Goal: Information Seeking & Learning: Learn about a topic

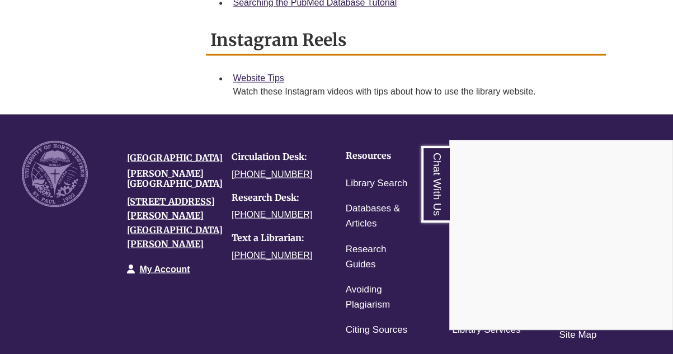
scroll to position [868, 0]
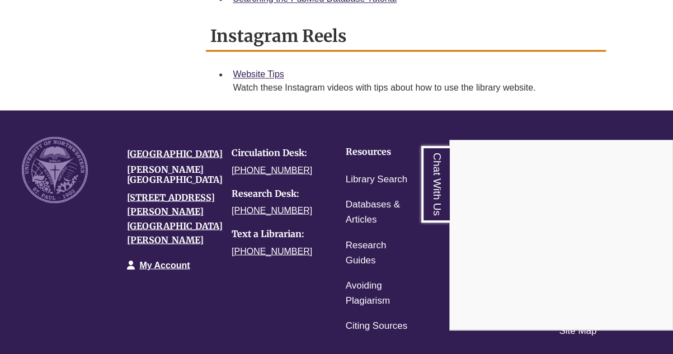
click at [328, 229] on div "Chat With Us" at bounding box center [336, 177] width 673 height 354
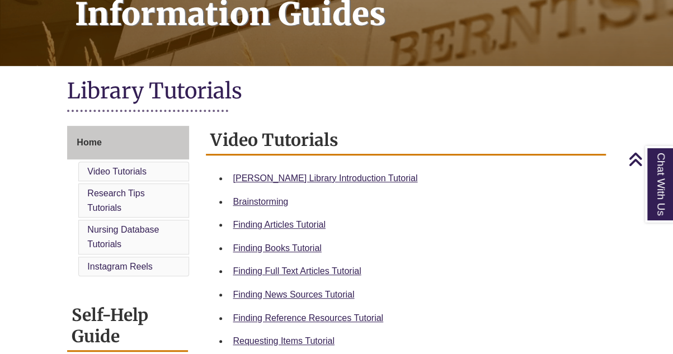
scroll to position [186, 0]
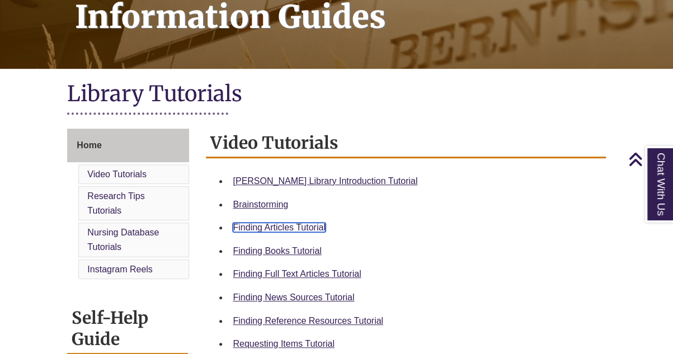
click at [264, 224] on link "Finding Articles Tutorial" at bounding box center [279, 228] width 92 height 10
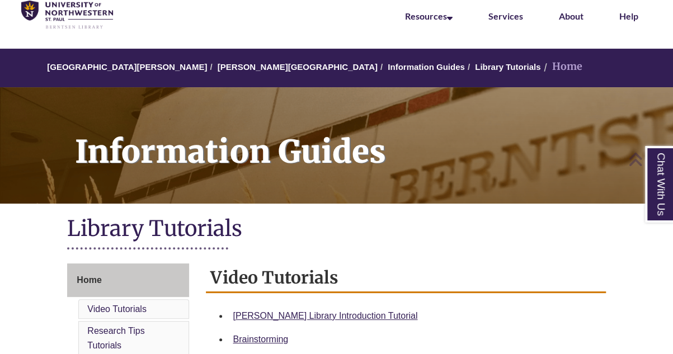
scroll to position [0, 0]
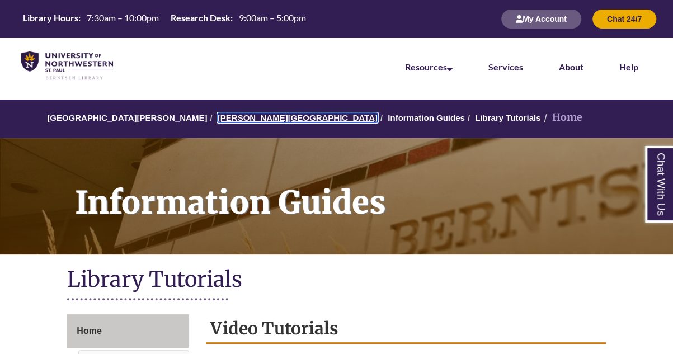
click at [232, 119] on link "[PERSON_NAME][GEOGRAPHIC_DATA]" at bounding box center [298, 118] width 160 height 10
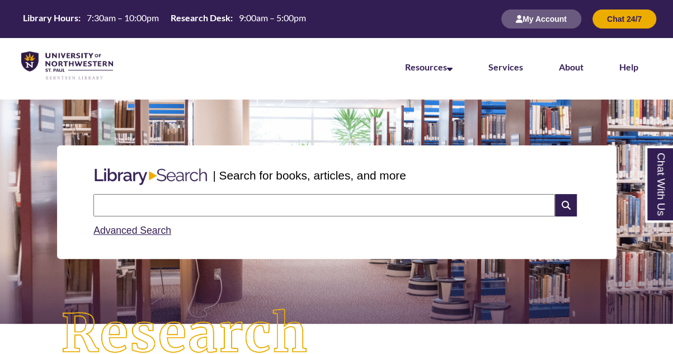
click at [173, 204] on input "text" at bounding box center [324, 205] width 462 height 22
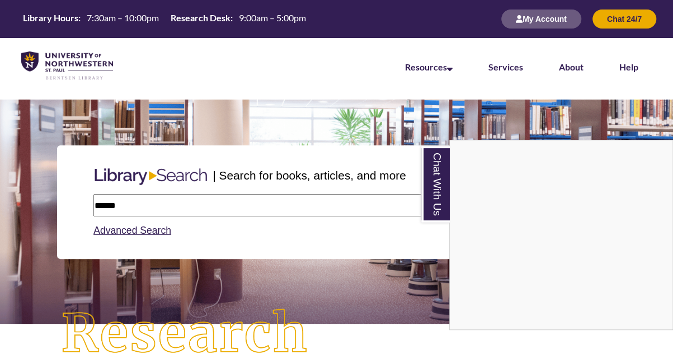
click at [94, 202] on div "Chat With Us" at bounding box center [336, 177] width 673 height 354
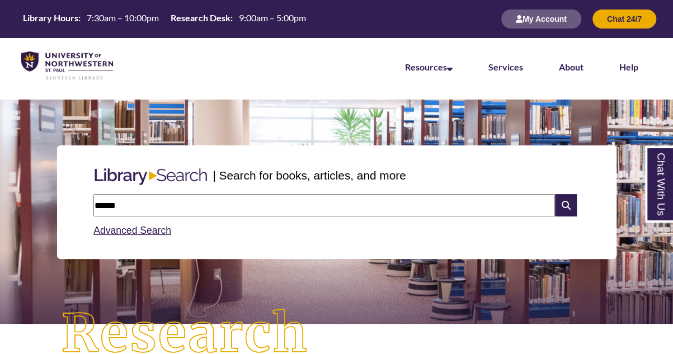
click at [94, 202] on input "******" at bounding box center [324, 205] width 462 height 22
type input "******"
click at [566, 200] on icon at bounding box center [565, 205] width 21 height 22
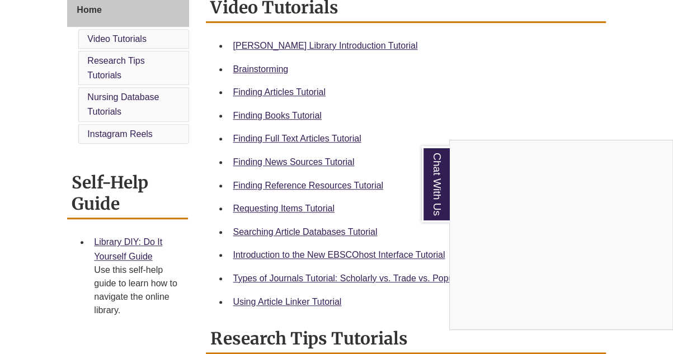
scroll to position [308, 0]
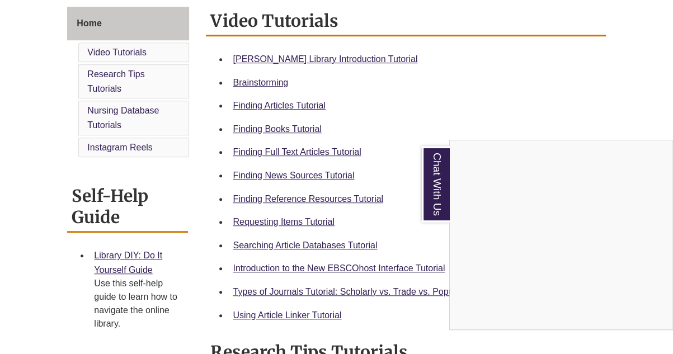
click at [115, 111] on div "Chat With Us" at bounding box center [336, 177] width 673 height 354
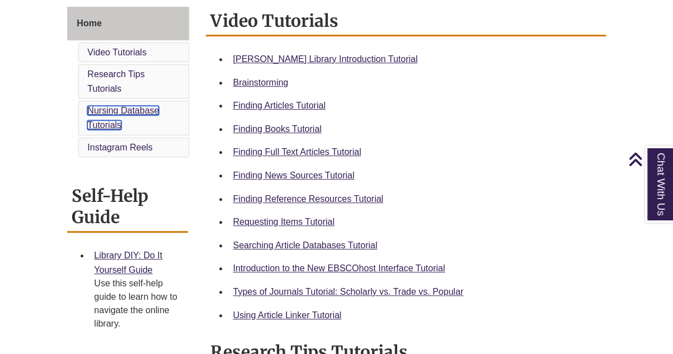
click at [110, 109] on link "Nursing Database Tutorials" at bounding box center [123, 118] width 72 height 24
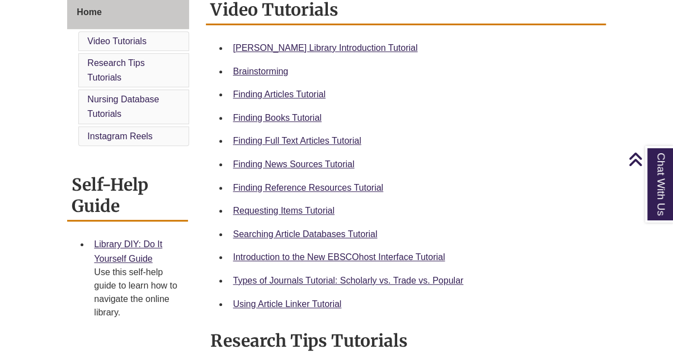
scroll to position [308, 0]
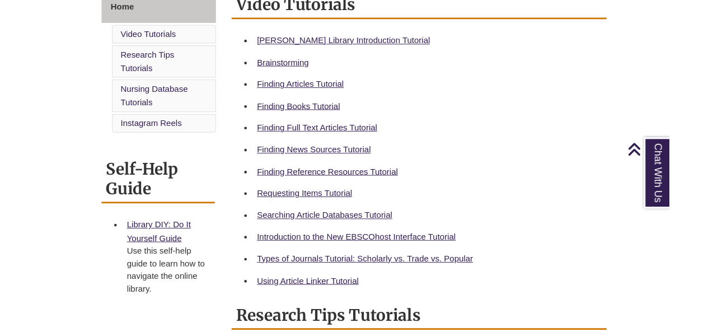
scroll to position [327, 0]
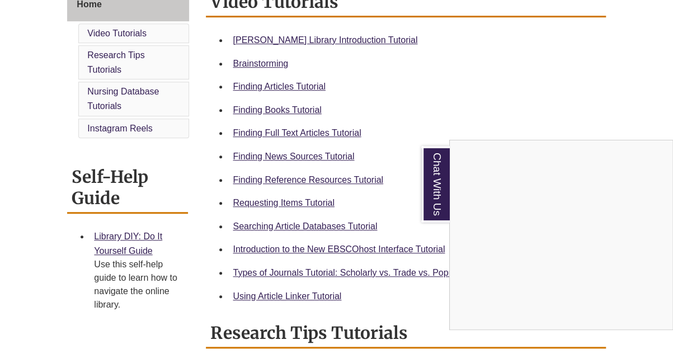
click at [295, 179] on div "Chat With Us" at bounding box center [336, 177] width 673 height 354
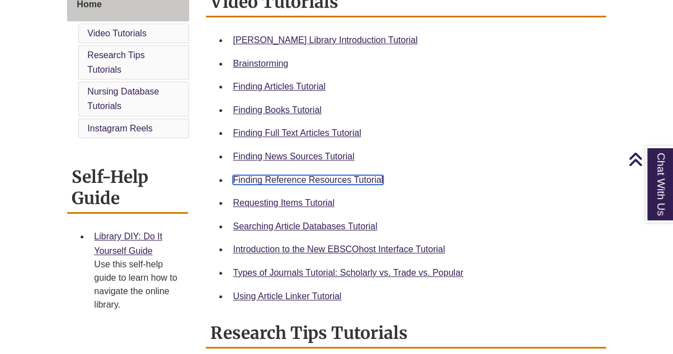
click at [295, 179] on link "Finding Reference Resources Tutorial" at bounding box center [308, 180] width 151 height 10
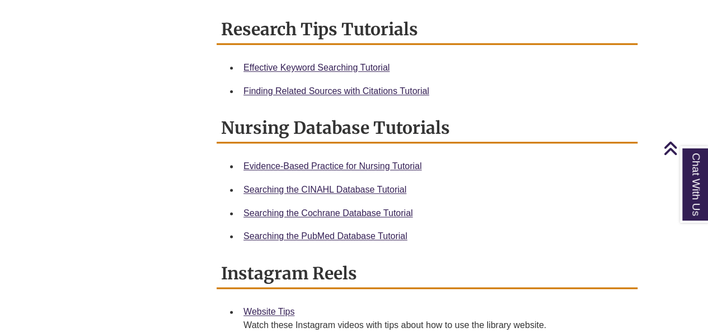
scroll to position [637, 0]
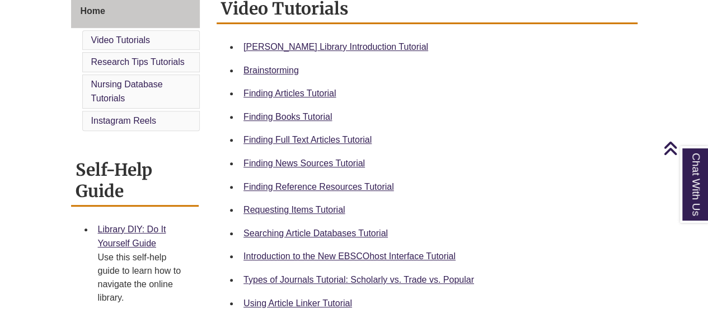
scroll to position [325, 0]
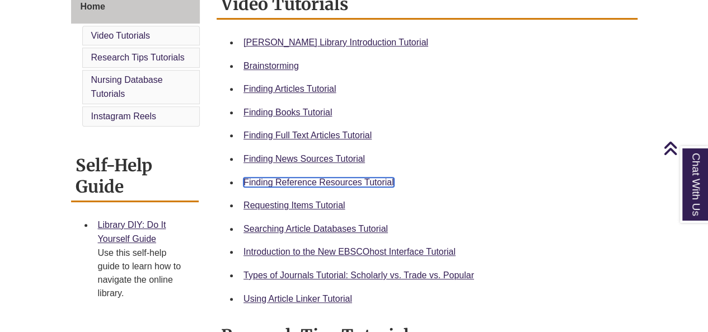
click at [297, 179] on link "Finding Reference Resources Tutorial" at bounding box center [318, 182] width 151 height 10
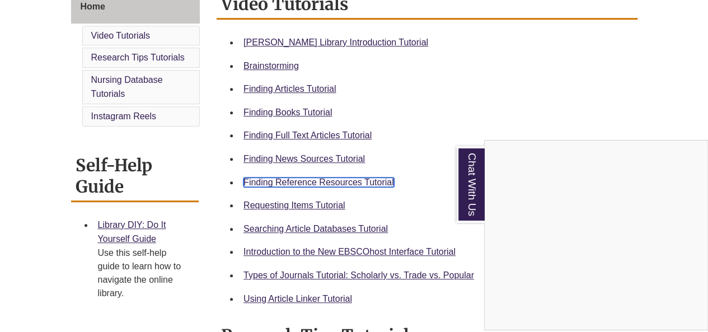
scroll to position [35, 0]
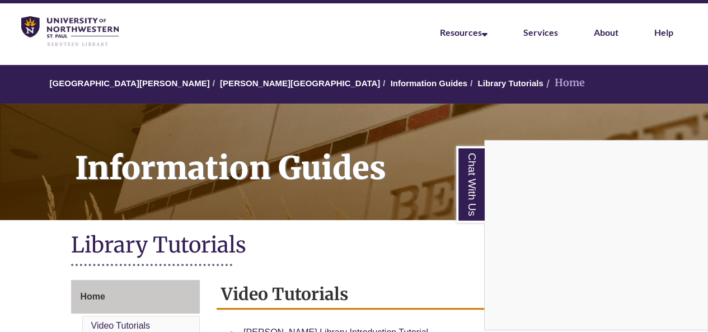
click at [229, 84] on div "Chat With Us" at bounding box center [354, 166] width 708 height 332
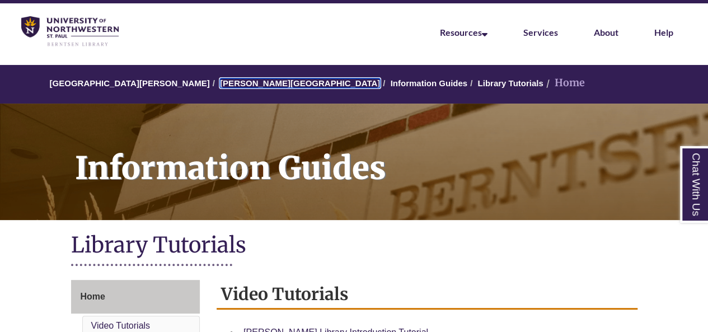
click at [229, 84] on link "[PERSON_NAME][GEOGRAPHIC_DATA]" at bounding box center [300, 83] width 160 height 10
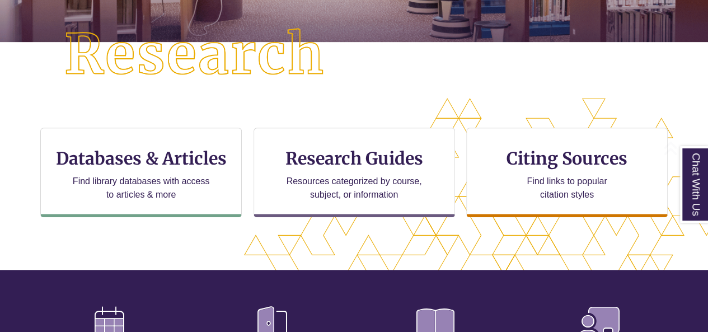
scroll to position [291, 0]
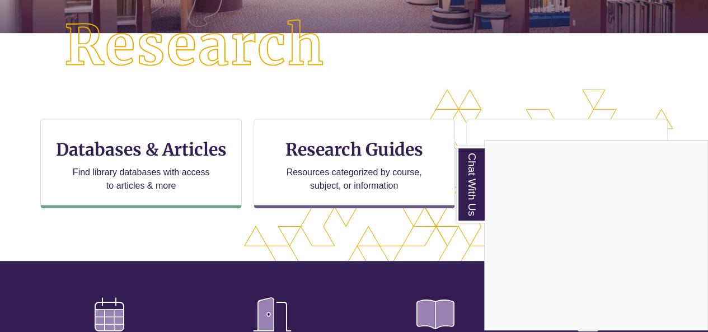
click at [134, 156] on div "Chat With Us" at bounding box center [354, 166] width 708 height 332
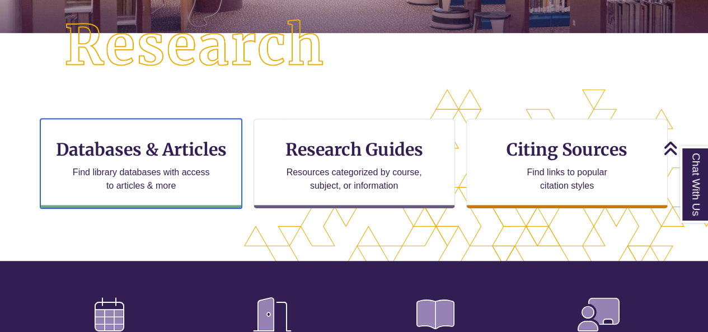
click at [134, 156] on h3 "Databases & Articles" at bounding box center [141, 149] width 182 height 21
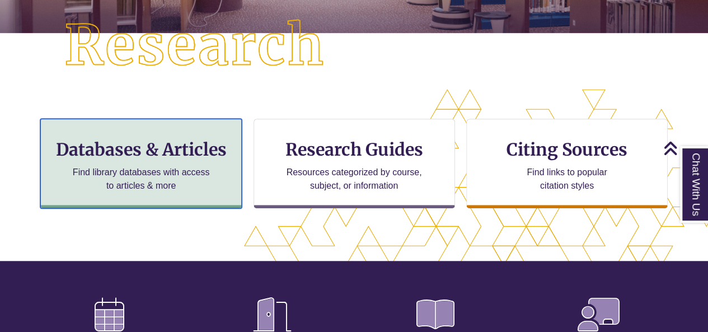
click at [134, 156] on h3 "Databases & Articles" at bounding box center [141, 149] width 182 height 21
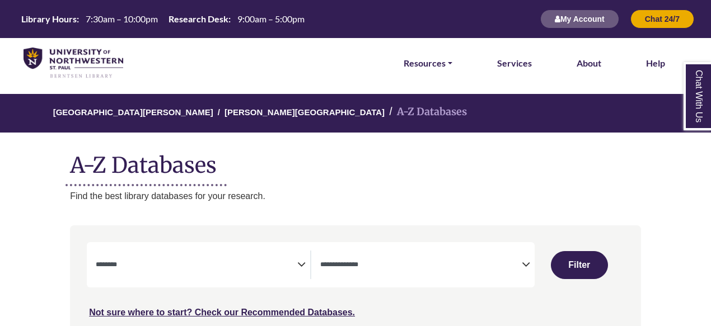
select select "Database Subject Filter"
select select "Database Types Filter"
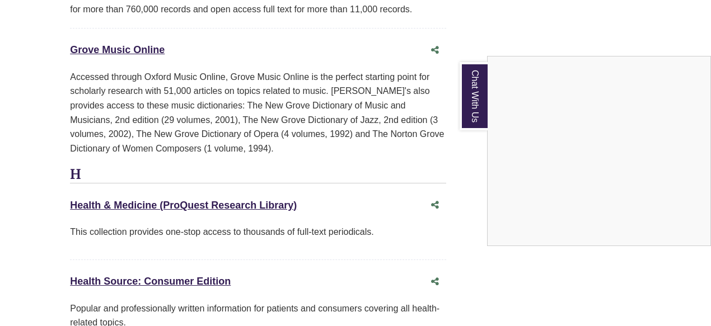
scroll to position [5152, 0]
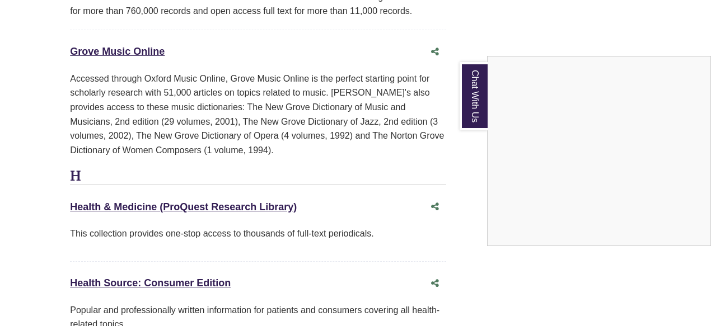
click at [132, 172] on div "Chat With Us" at bounding box center [355, 163] width 711 height 326
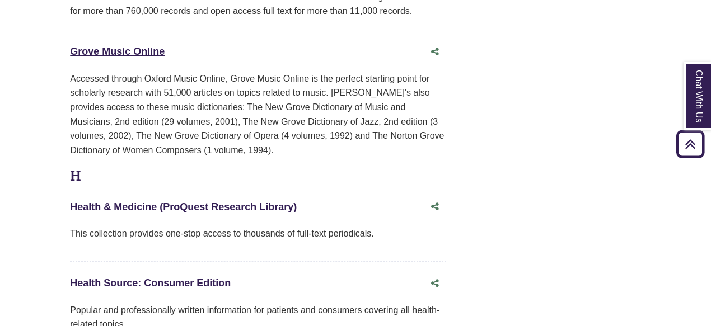
click at [137, 278] on link "Health Source: Consumer Edition This link opens in a new window" at bounding box center [150, 283] width 161 height 11
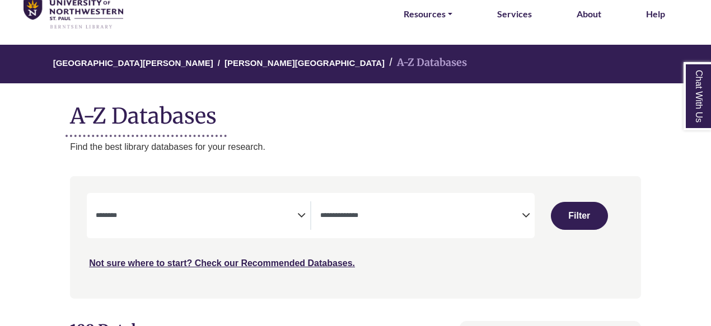
scroll to position [104, 0]
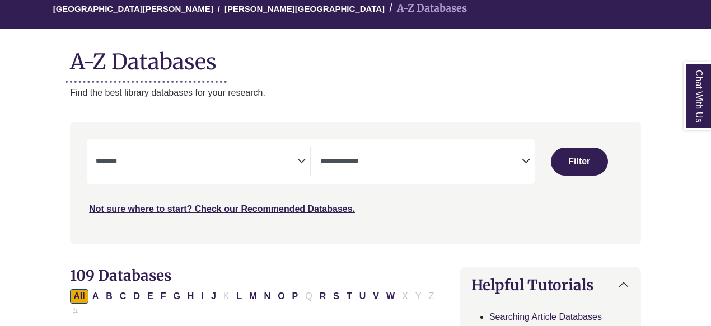
click at [301, 159] on icon "Search filters" at bounding box center [301, 159] width 8 height 17
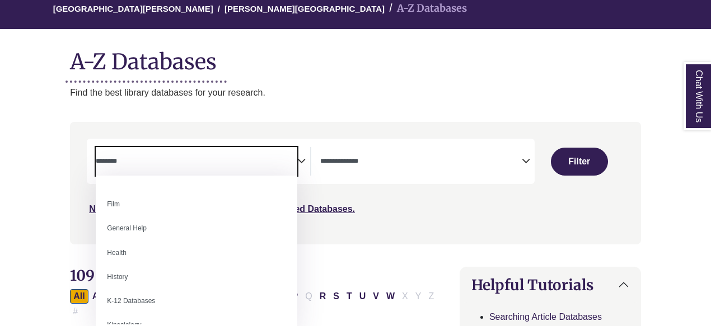
scroll to position [471, 0]
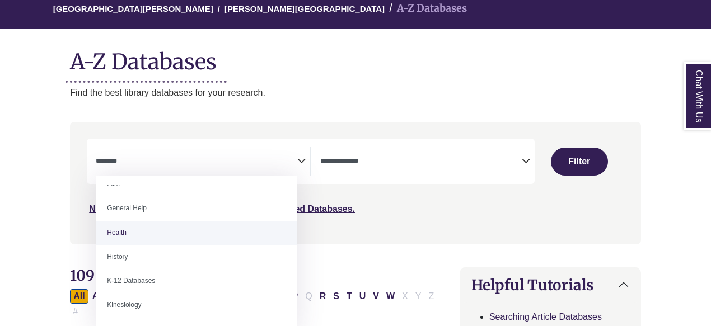
select select "*****"
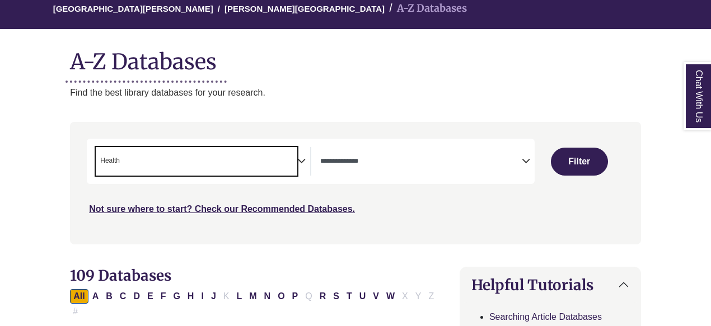
scroll to position [231, 0]
click at [522, 156] on icon "Search filters" at bounding box center [526, 159] width 8 height 17
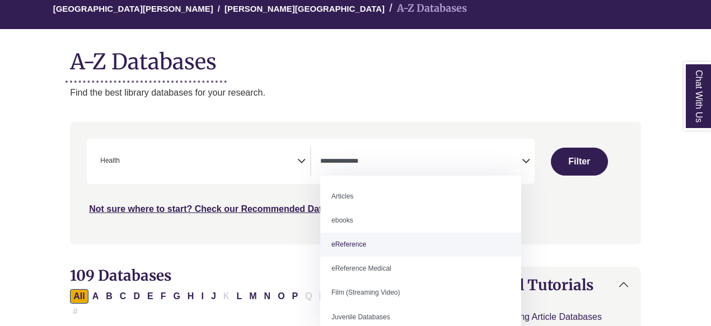
select select "*****"
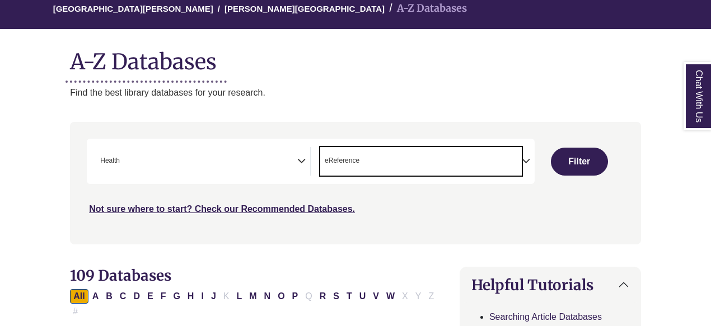
scroll to position [22, 0]
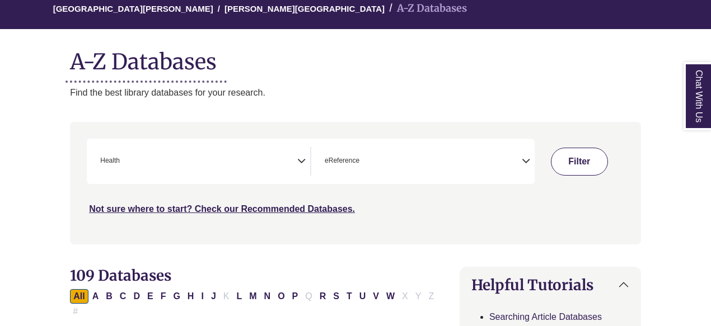
click at [574, 162] on button "Filter" at bounding box center [579, 162] width 57 height 28
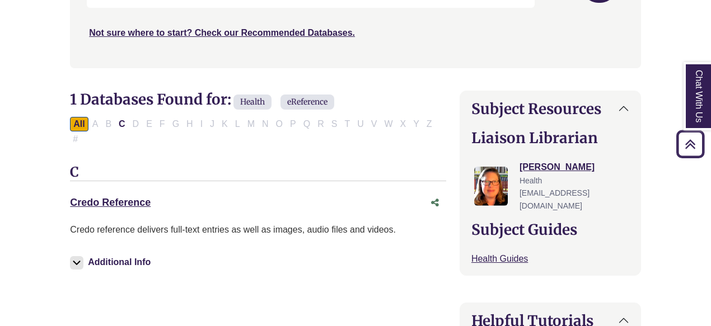
scroll to position [292, 0]
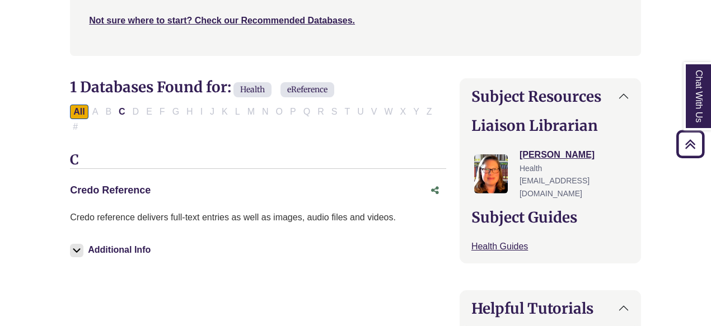
click at [95, 185] on link "Credo Reference This link opens in a new window" at bounding box center [110, 190] width 81 height 11
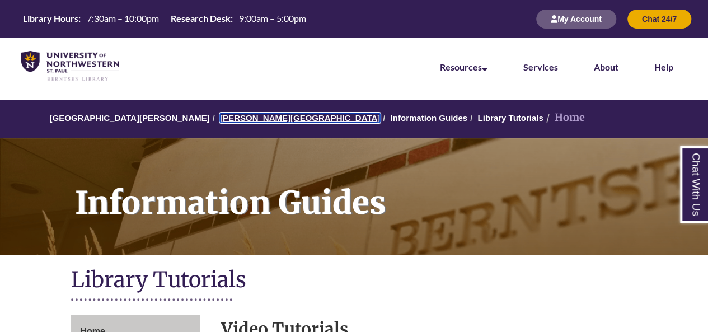
click at [234, 118] on link "[PERSON_NAME][GEOGRAPHIC_DATA]" at bounding box center [300, 118] width 160 height 10
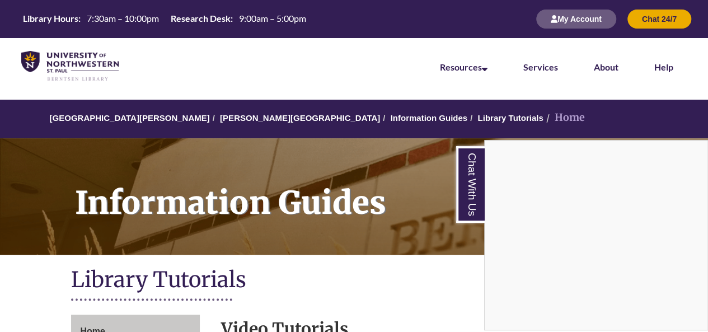
click at [236, 120] on div "Chat With Us" at bounding box center [354, 166] width 708 height 332
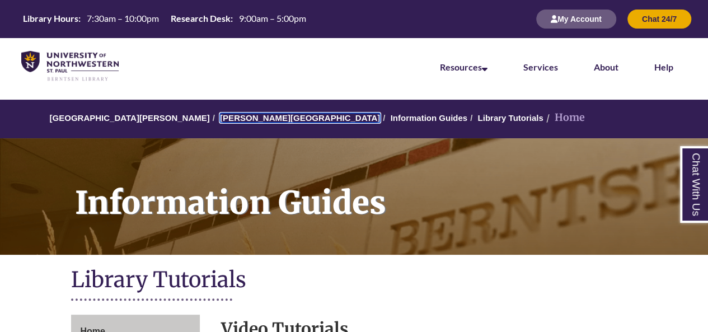
click at [236, 120] on link "[PERSON_NAME][GEOGRAPHIC_DATA]" at bounding box center [300, 118] width 160 height 10
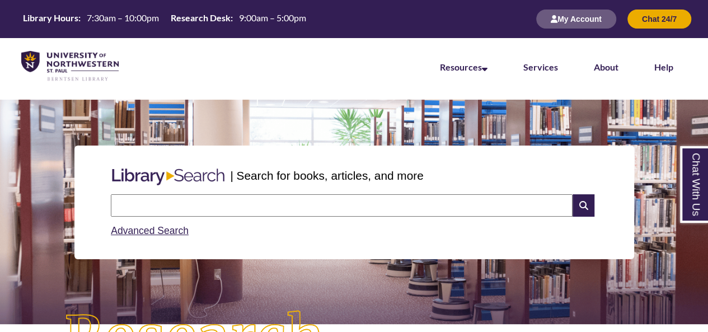
click at [134, 206] on input "text" at bounding box center [342, 205] width 462 height 22
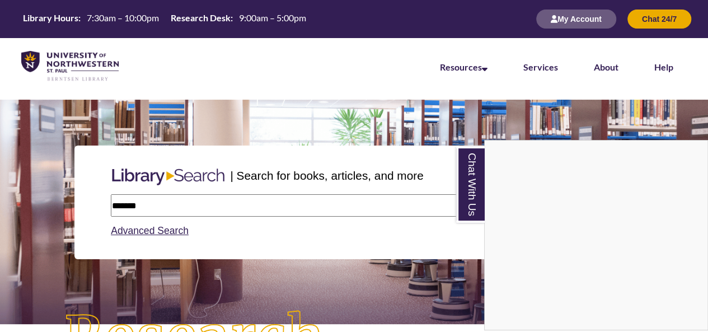
type input "*******"
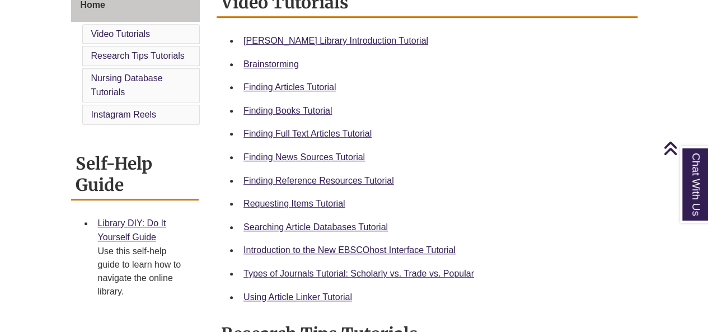
scroll to position [330, 0]
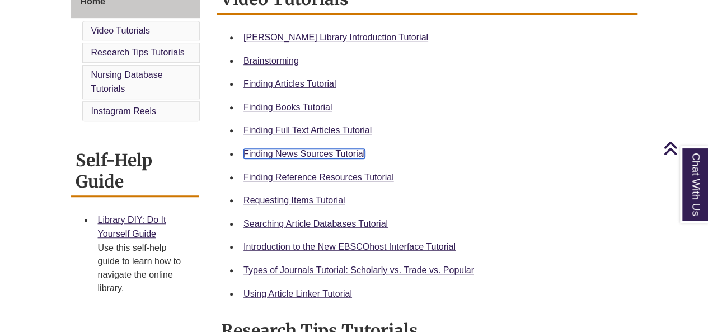
click at [314, 153] on link "Finding News Sources Tutorial" at bounding box center [303, 154] width 121 height 10
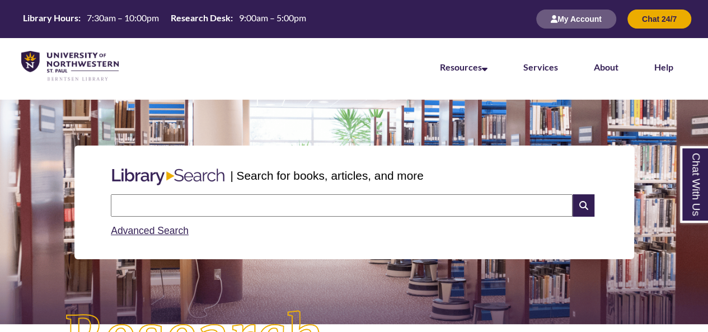
click at [134, 209] on input "text" at bounding box center [342, 205] width 462 height 22
type input "*******"
click at [585, 208] on icon at bounding box center [582, 205] width 21 height 22
